Goal: Task Accomplishment & Management: Manage account settings

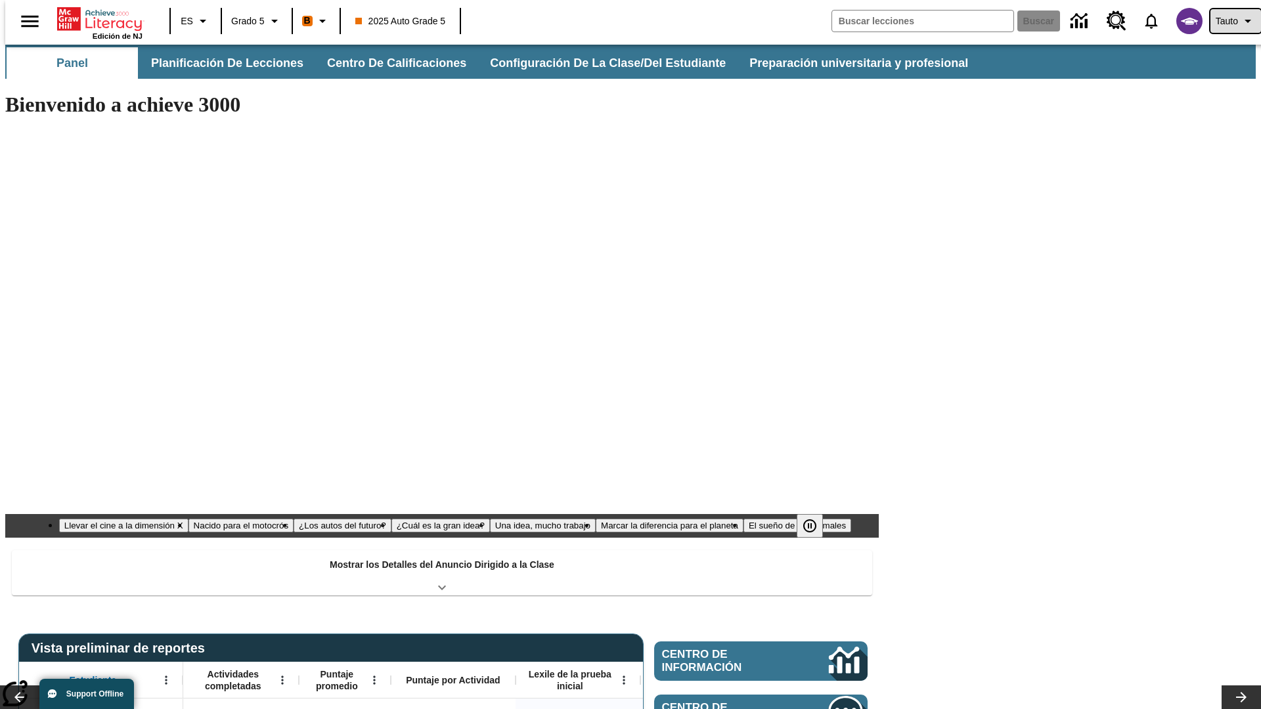
click at [1229, 21] on span "Tauto" at bounding box center [1227, 21] width 22 height 14
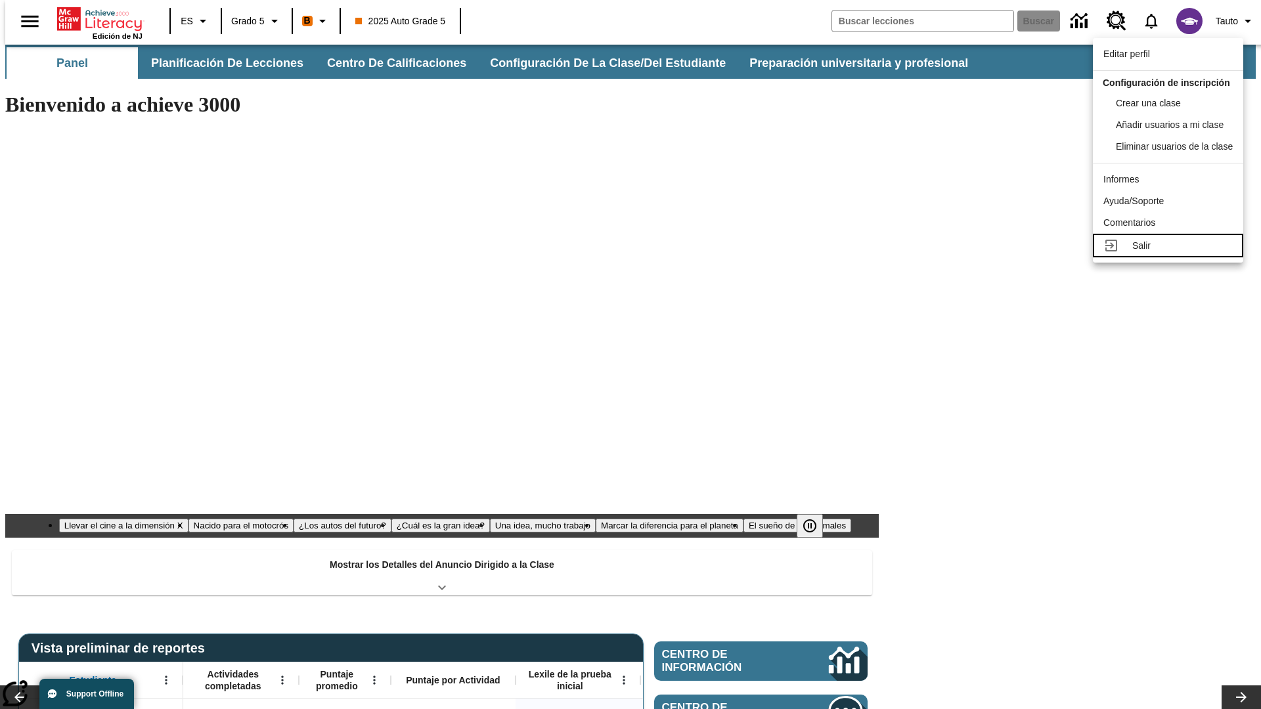
click at [1172, 253] on div "Salir" at bounding box center [1183, 246] width 101 height 14
